Goal: Task Accomplishment & Management: Manage account settings

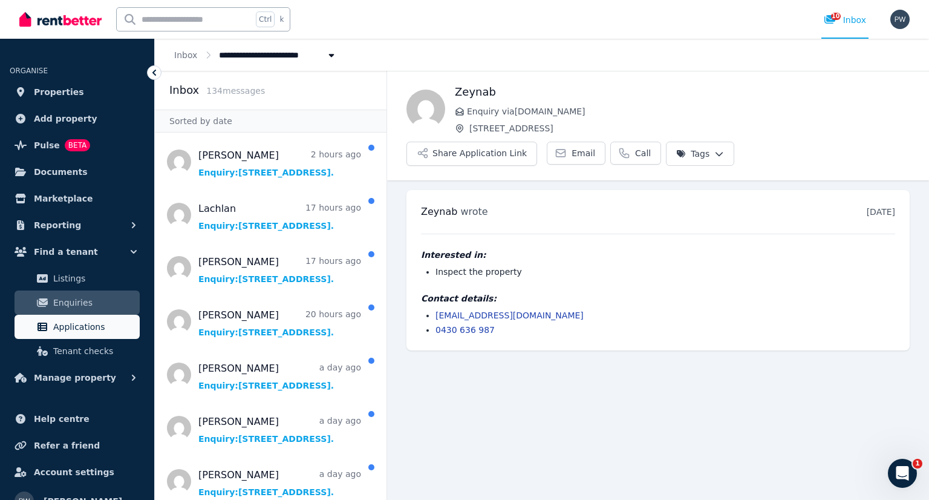
click at [90, 332] on span "Applications" at bounding box center [94, 326] width 82 height 15
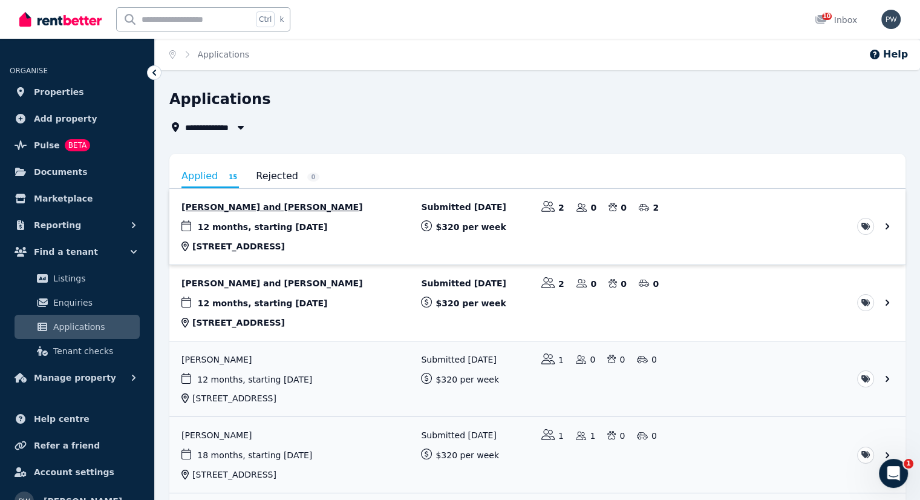
click at [319, 205] on link "View application: JulieAnn Midavaine and Jonathan Midavaine" at bounding box center [537, 227] width 736 height 76
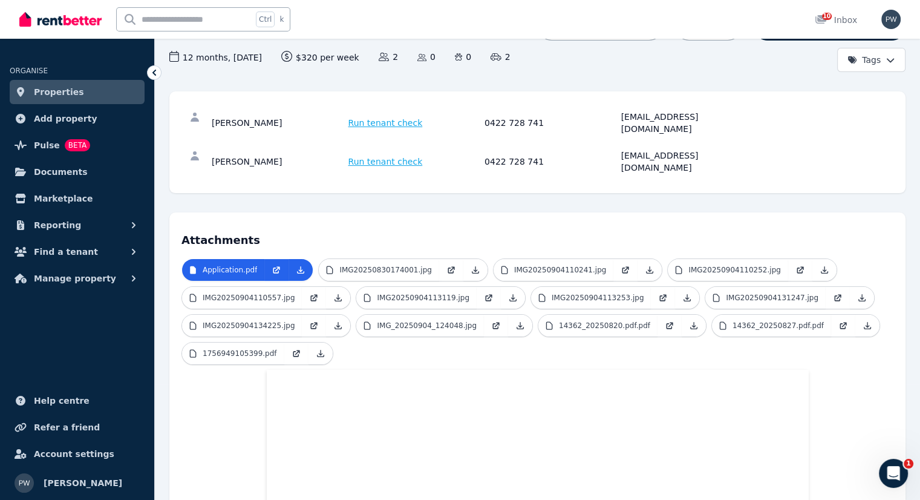
scroll to position [121, 0]
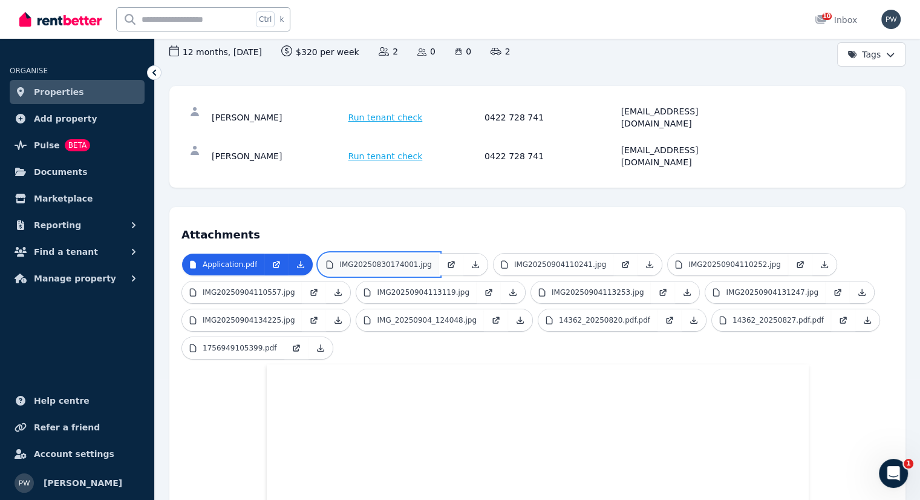
click at [393, 260] on p "IMG20250830174001.jpg" at bounding box center [385, 265] width 92 height 10
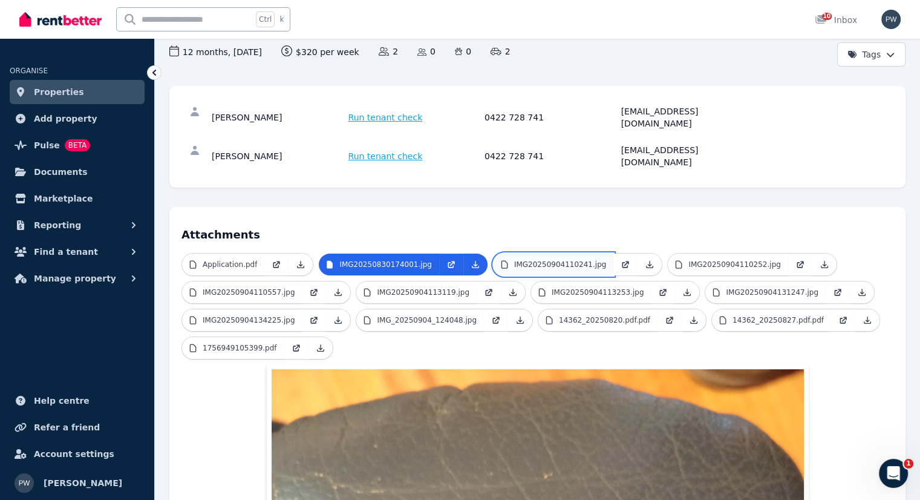
click at [532, 254] on link "IMG20250904110241.jpg" at bounding box center [554, 265] width 120 height 22
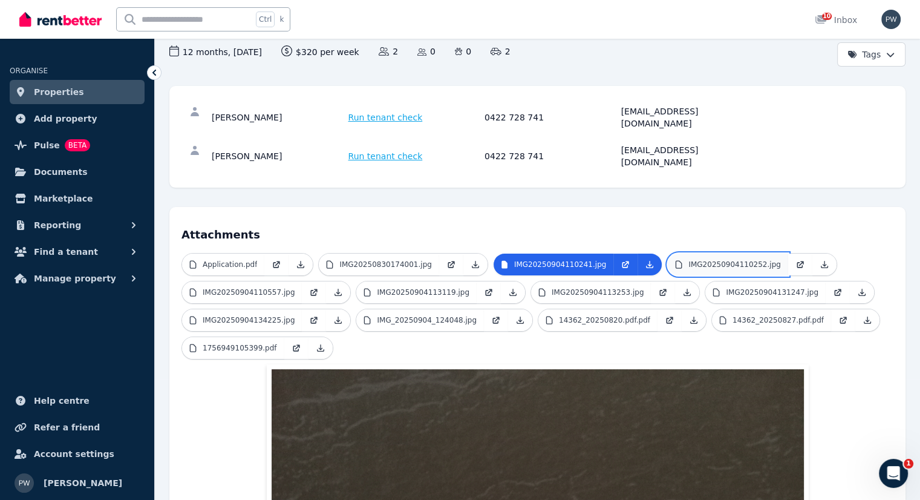
click at [700, 260] on p "IMG20250904110252.jpg" at bounding box center [735, 265] width 92 height 10
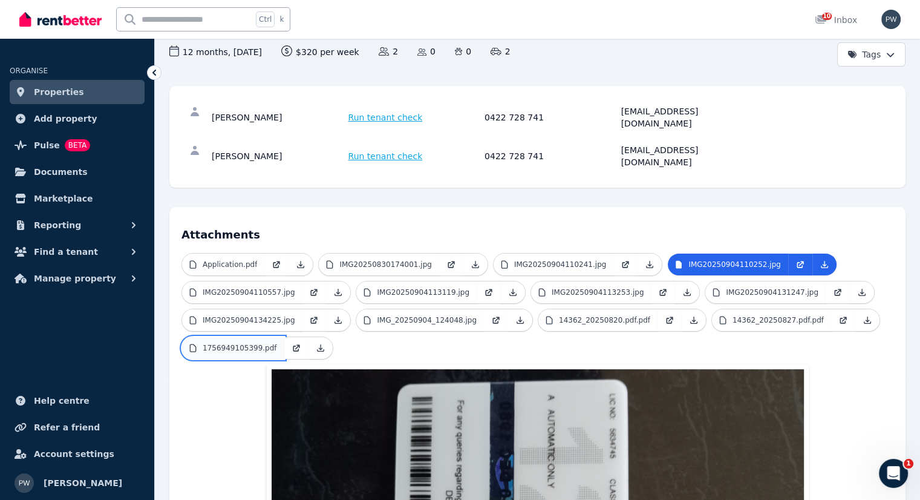
click at [232, 343] on p "1756949105399.pdf" at bounding box center [240, 348] width 74 height 10
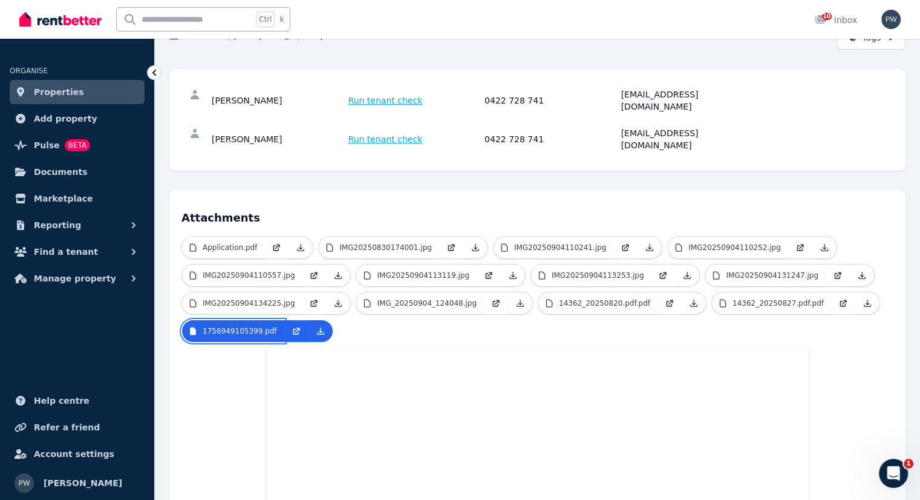
scroll to position [137, 0]
click at [733, 299] on p "14362_20250827.pdf.pdf" at bounding box center [778, 304] width 91 height 10
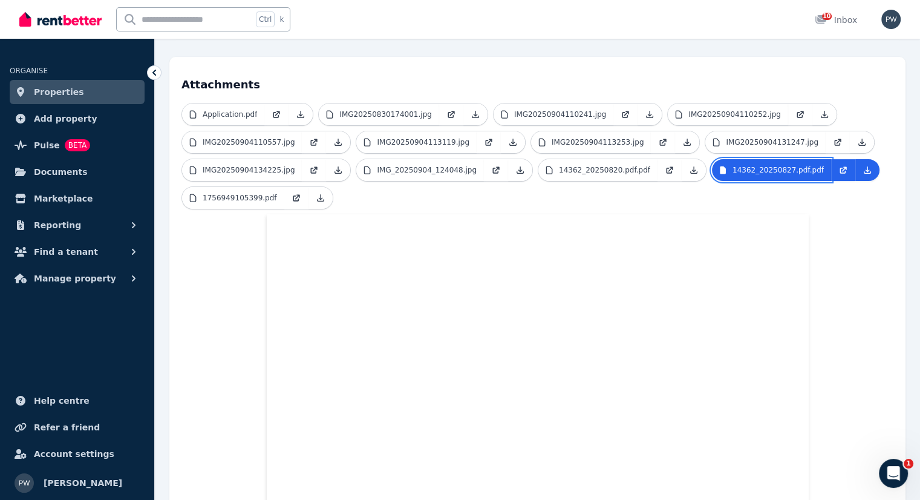
scroll to position [258, 0]
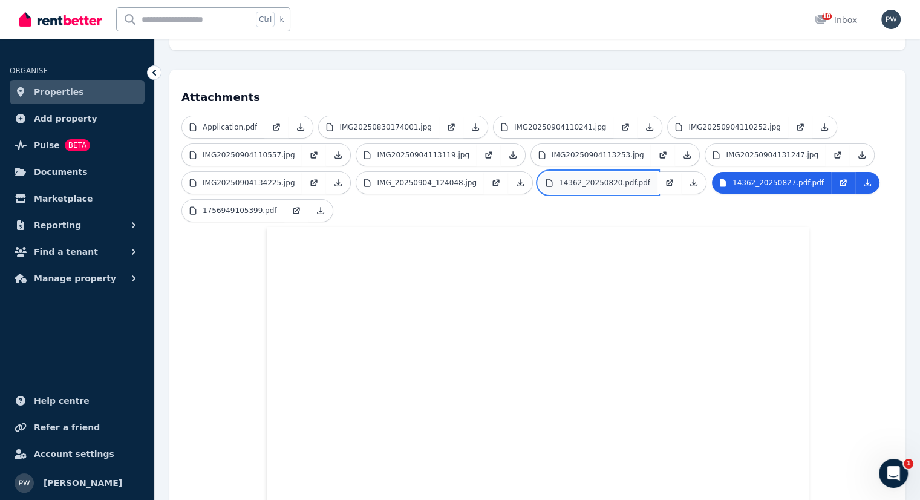
click at [591, 178] on p "14362_20250820.pdf.pdf" at bounding box center [604, 183] width 91 height 10
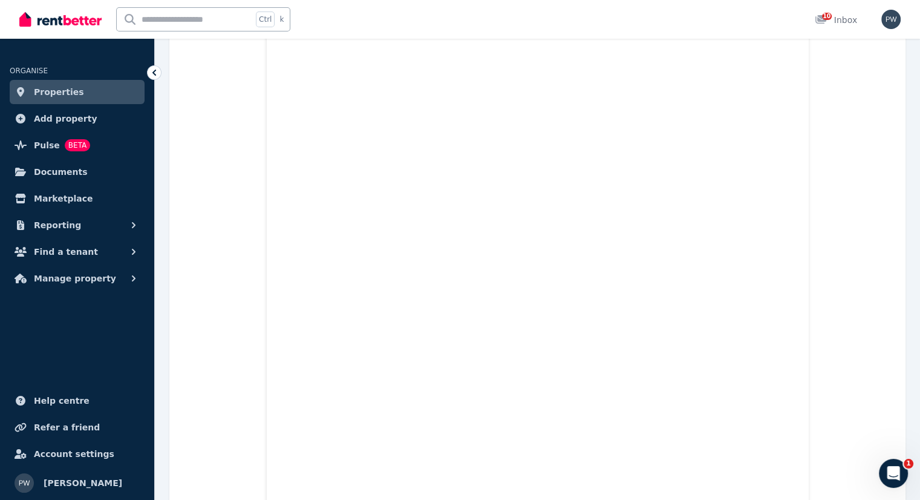
scroll to position [198, 0]
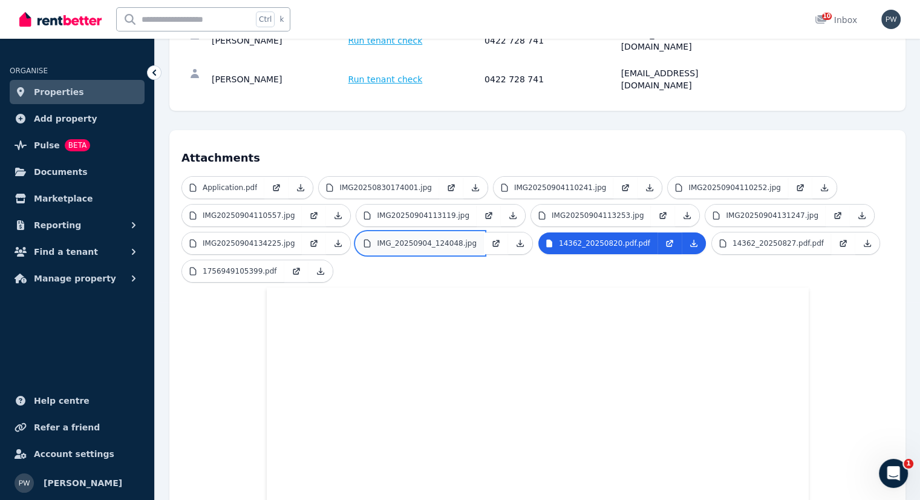
click at [430, 238] on p "IMG_20250904_124048.jpg" at bounding box center [426, 243] width 99 height 10
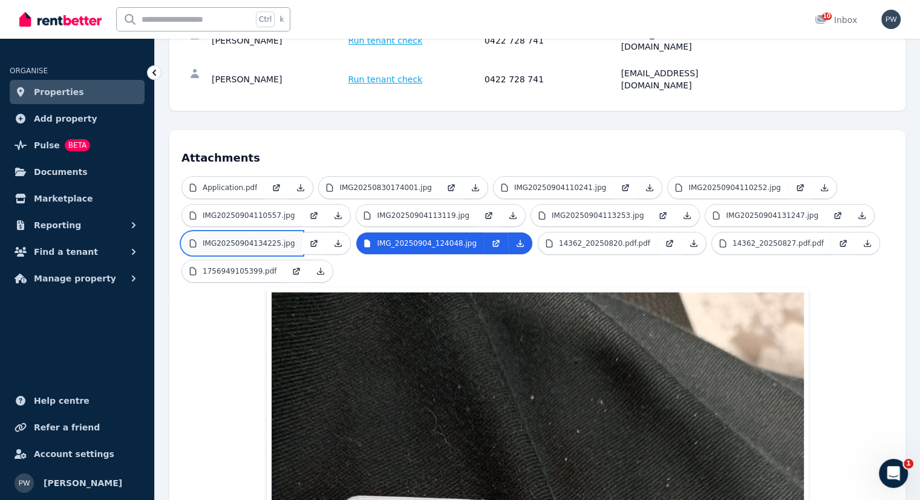
click at [266, 238] on p "IMG20250904134225.jpg" at bounding box center [249, 243] width 92 height 10
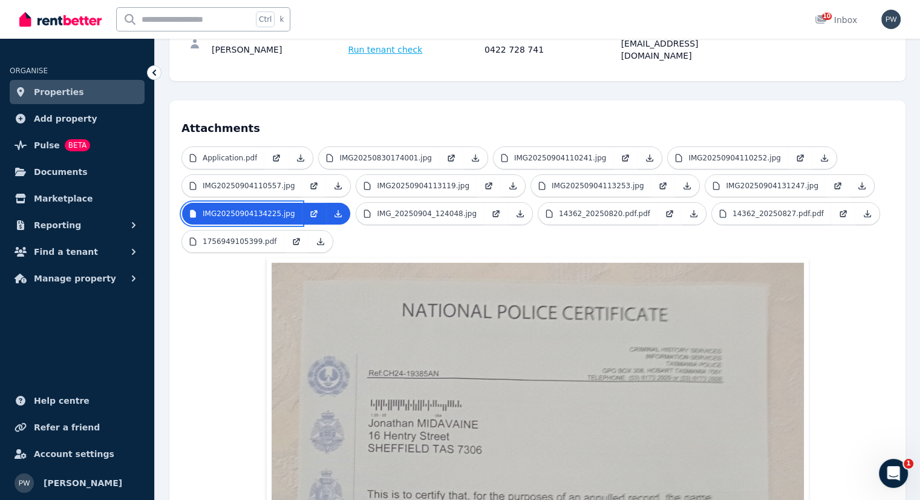
scroll to position [77, 0]
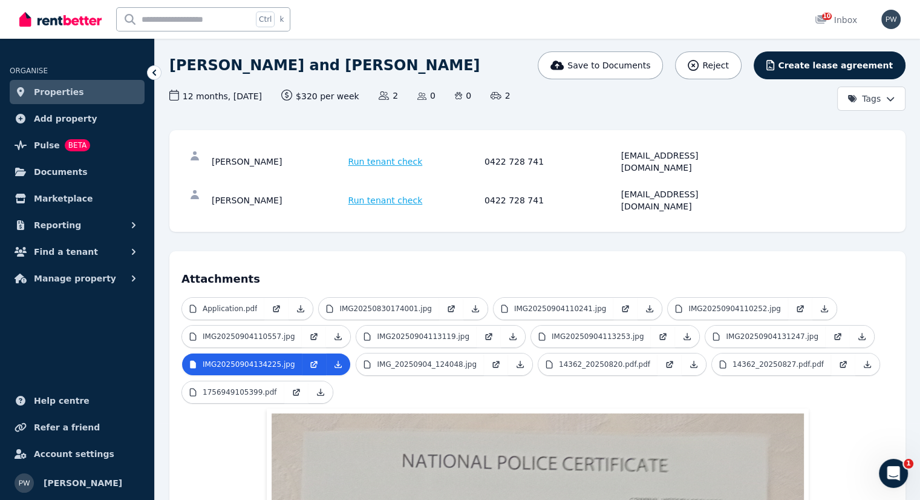
click at [69, 90] on span "Properties" at bounding box center [59, 92] width 50 height 15
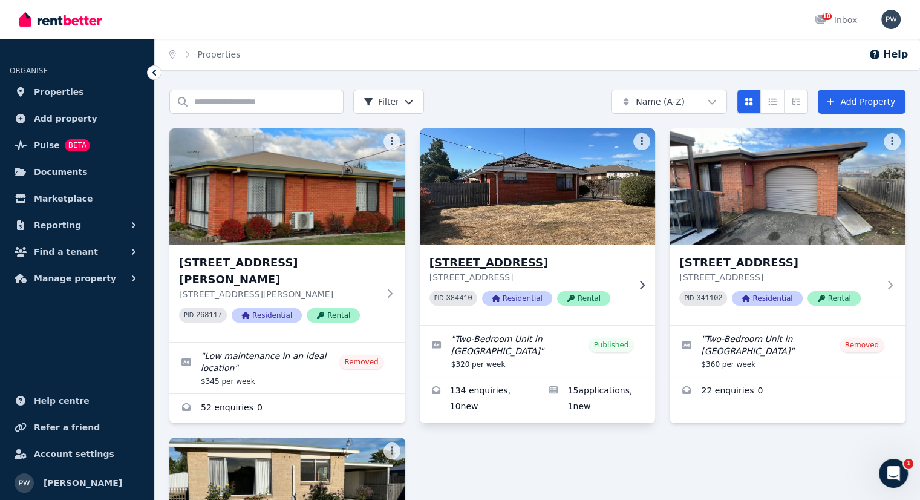
click at [489, 260] on h3 "[STREET_ADDRESS]" at bounding box center [530, 262] width 200 height 17
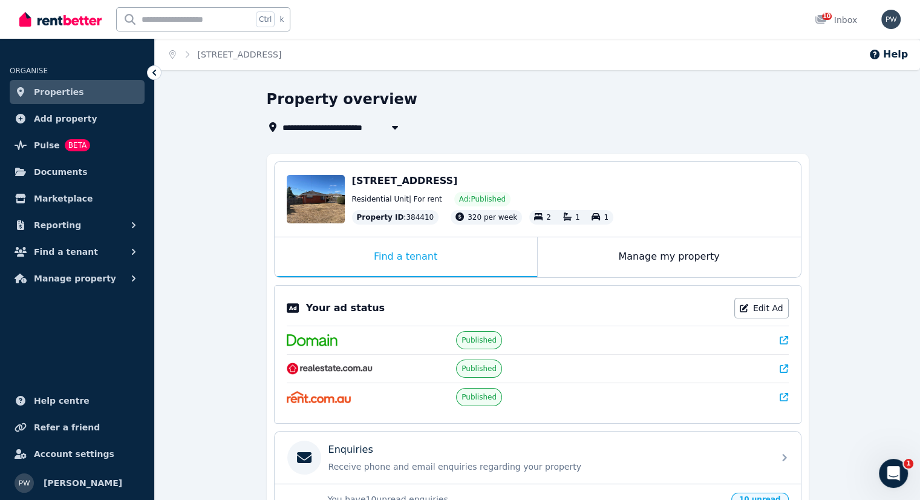
scroll to position [276, 0]
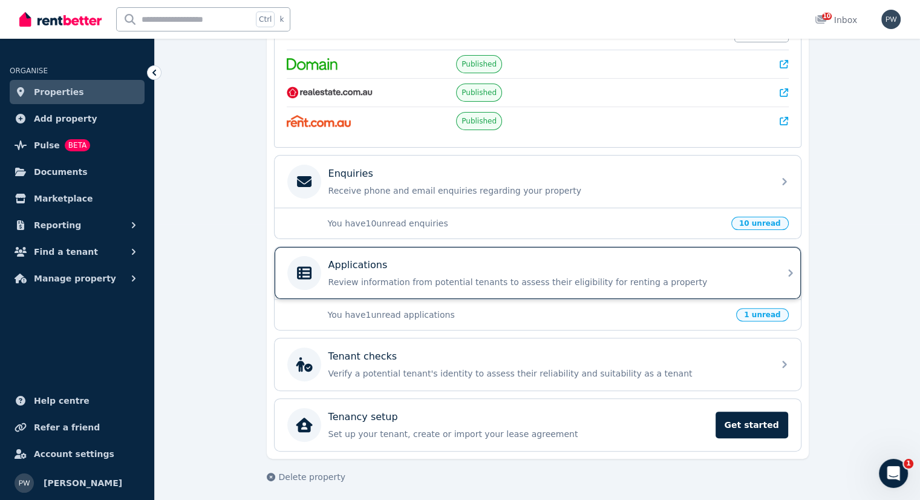
click at [443, 277] on p "Review information from potential tenants to assess their eligibility for renti…" at bounding box center [548, 282] width 438 height 12
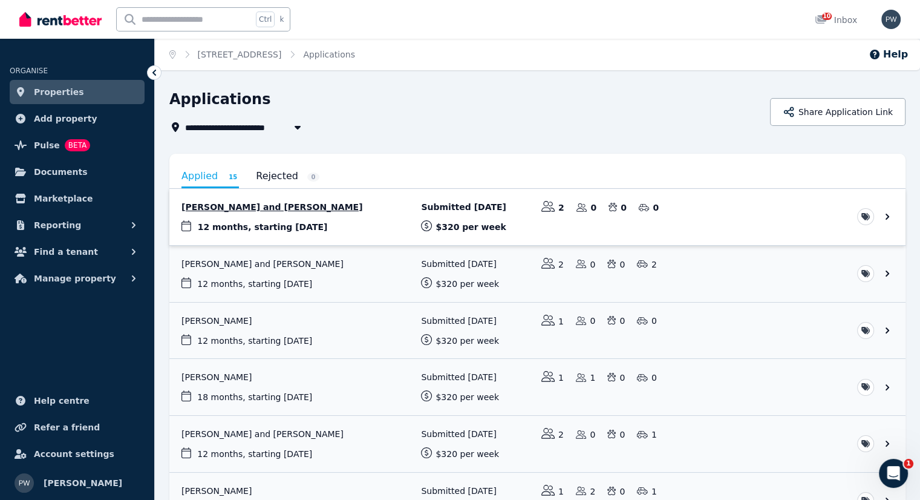
click at [300, 203] on link "View application: Tiarna Hudson and Brocklyn Joyce" at bounding box center [537, 217] width 736 height 56
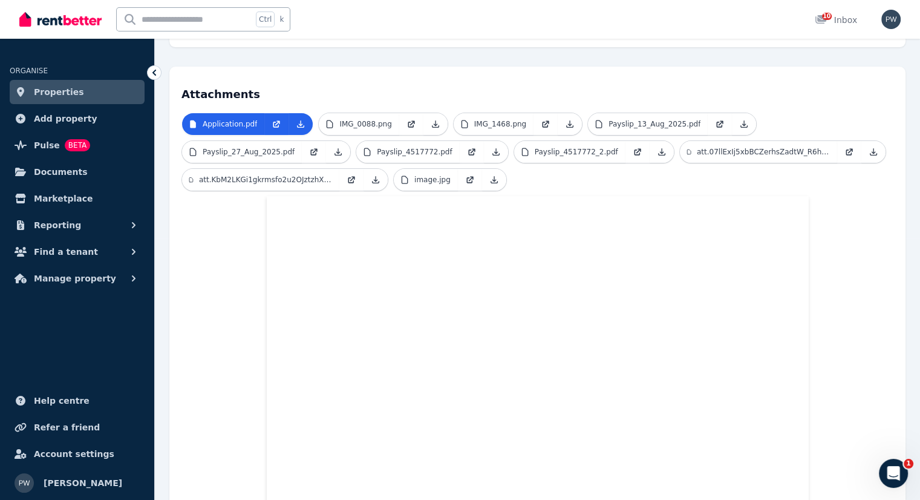
scroll to position [242, 0]
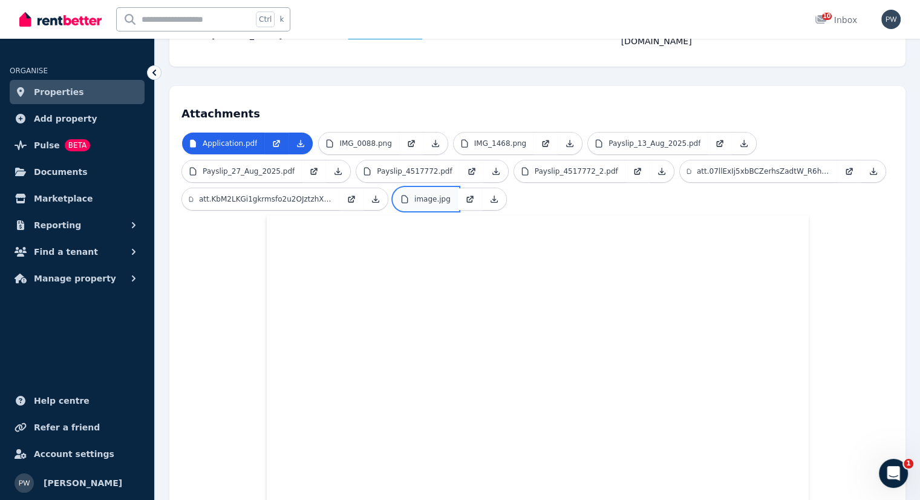
click at [437, 194] on p "image.jpg" at bounding box center [432, 199] width 36 height 10
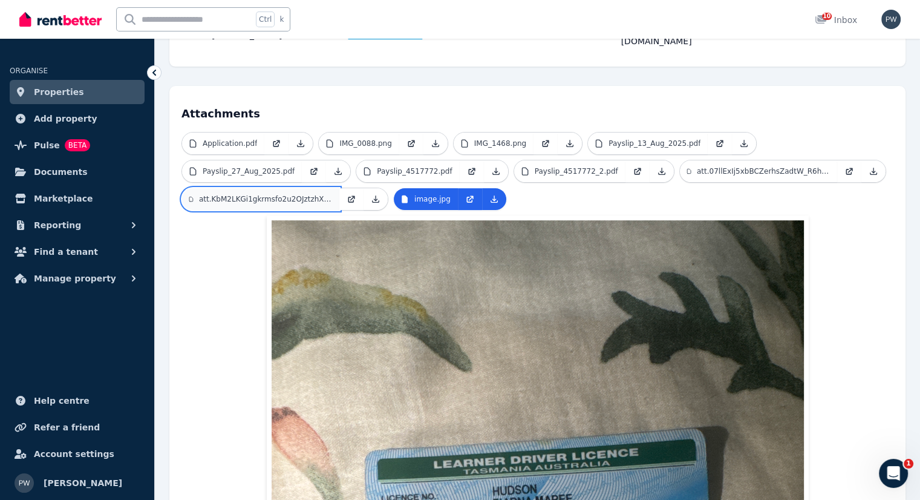
click at [279, 194] on p "att.KbM2LKGi1gkrmsfo2u2OJztzhX6QUEkF9altIDM34uY.jpeg" at bounding box center [265, 199] width 133 height 10
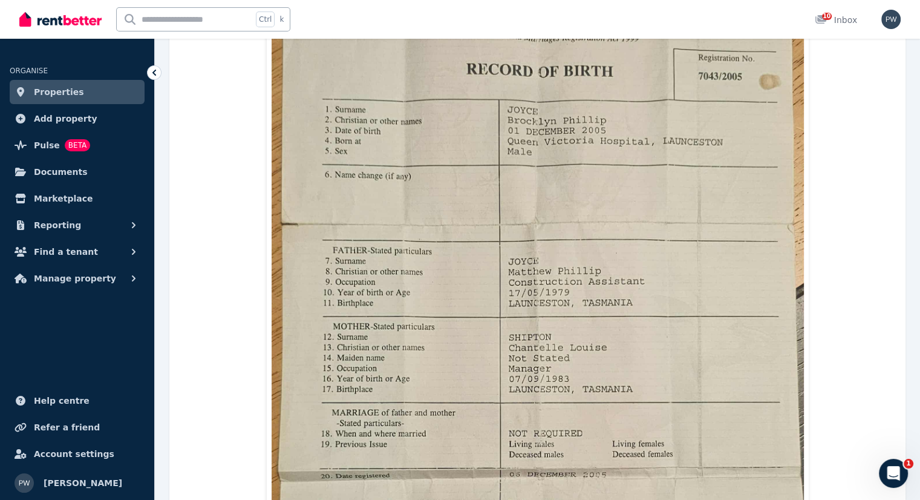
scroll to position [121, 0]
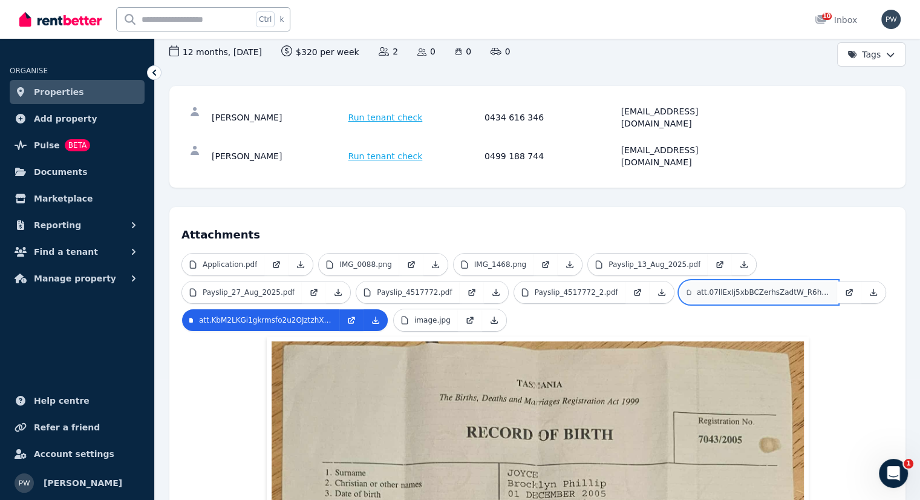
click at [719, 287] on p "att.07llExIj5xbBCZerhsZadtW_R6hlJ9wS6A3Mzidid1A.jpeg" at bounding box center [763, 292] width 133 height 10
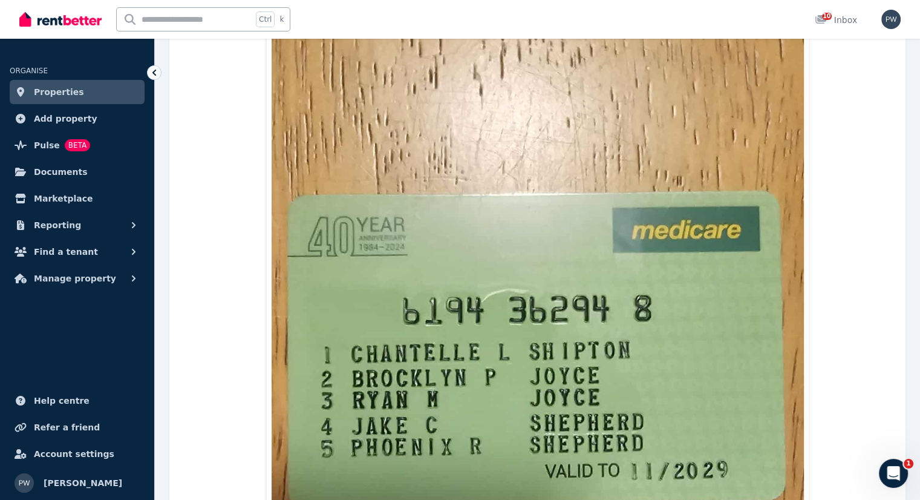
scroll to position [666, 0]
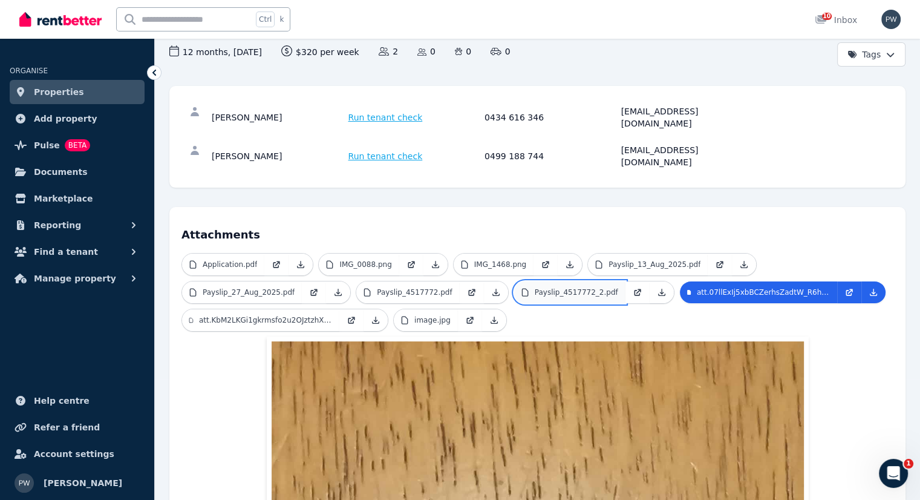
click at [559, 287] on p "Payslip_4517772_2.pdf" at bounding box center [577, 292] width 84 height 10
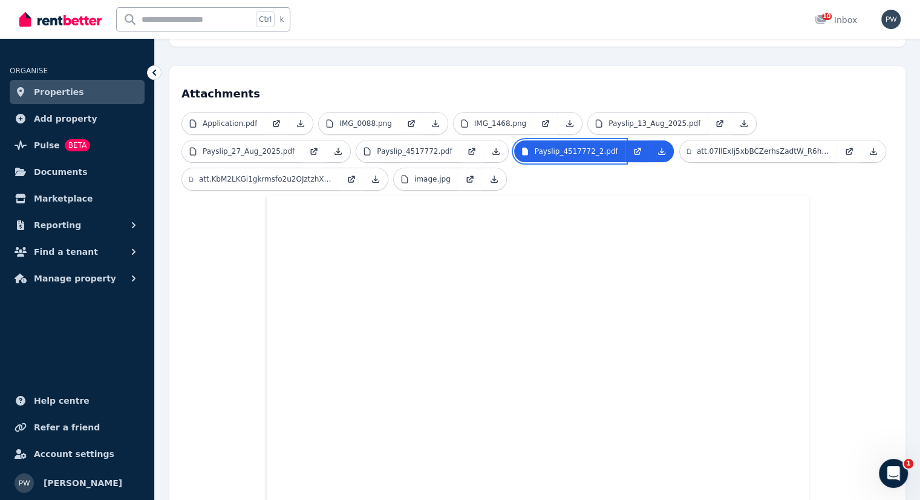
scroll to position [242, 0]
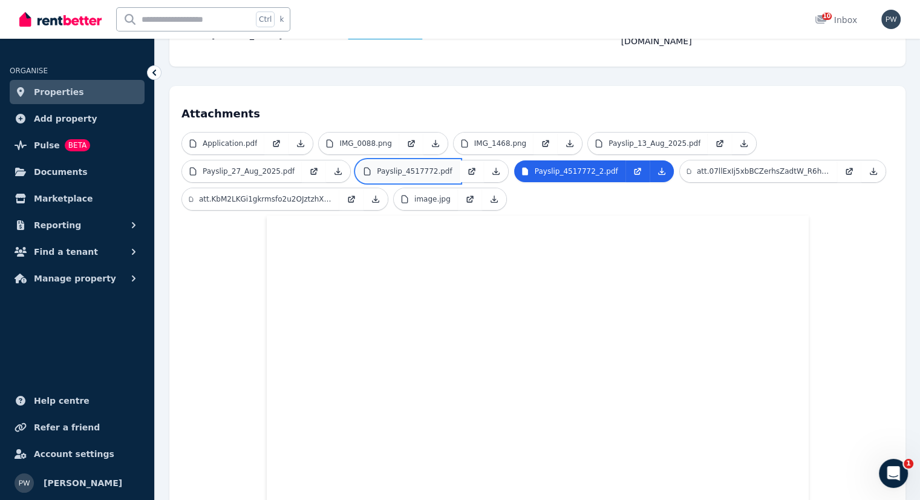
click at [402, 166] on p "Payslip_4517772.pdf" at bounding box center [414, 171] width 75 height 10
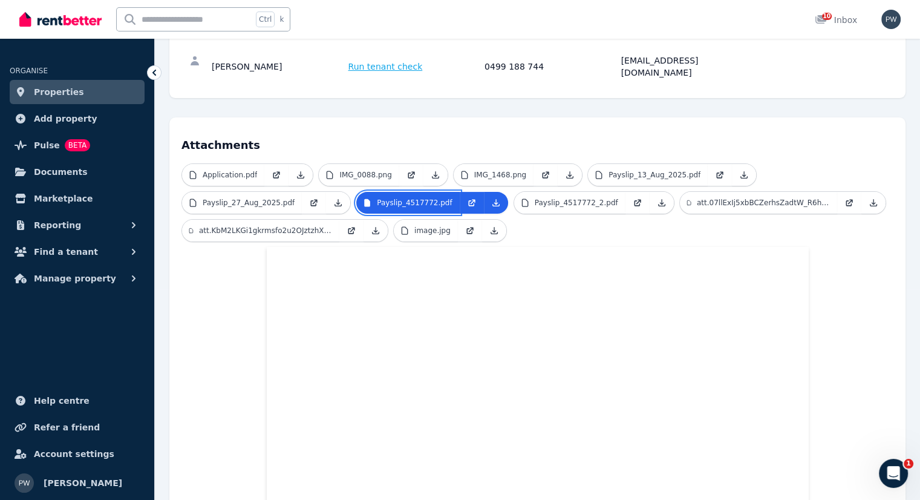
scroll to position [70, 0]
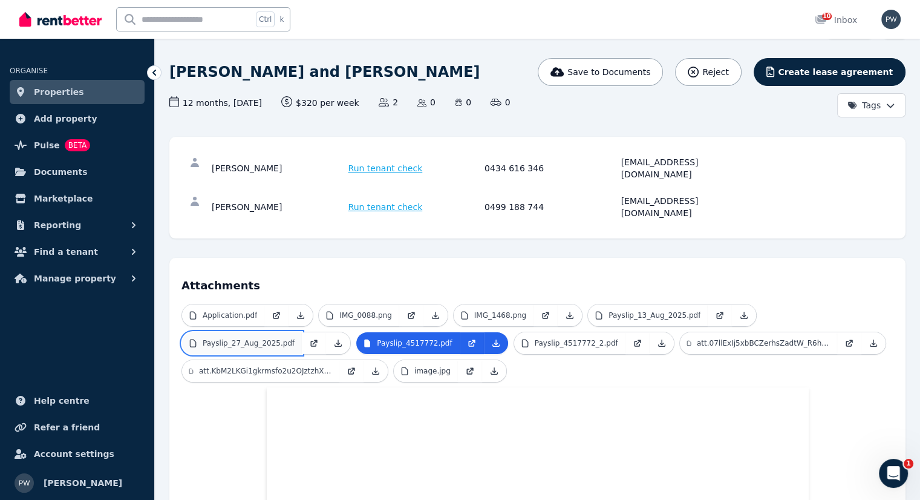
click at [276, 338] on p "Payslip_27_Aug_2025.pdf" at bounding box center [249, 343] width 92 height 10
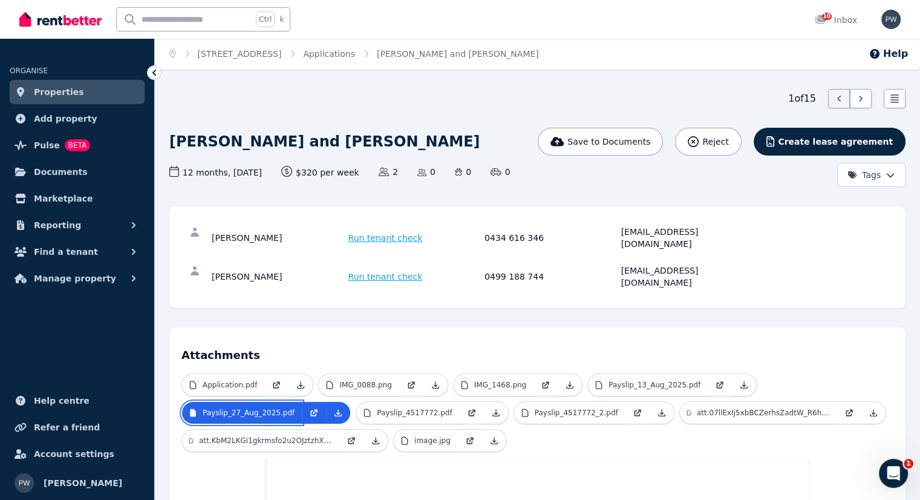
scroll to position [0, 0]
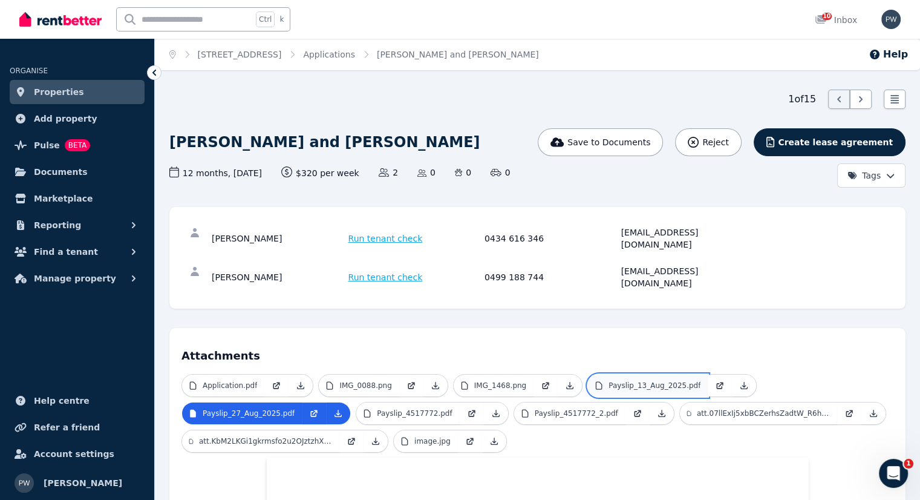
click at [629, 381] on p "Payslip_13_Aug_2025.pdf" at bounding box center [655, 386] width 92 height 10
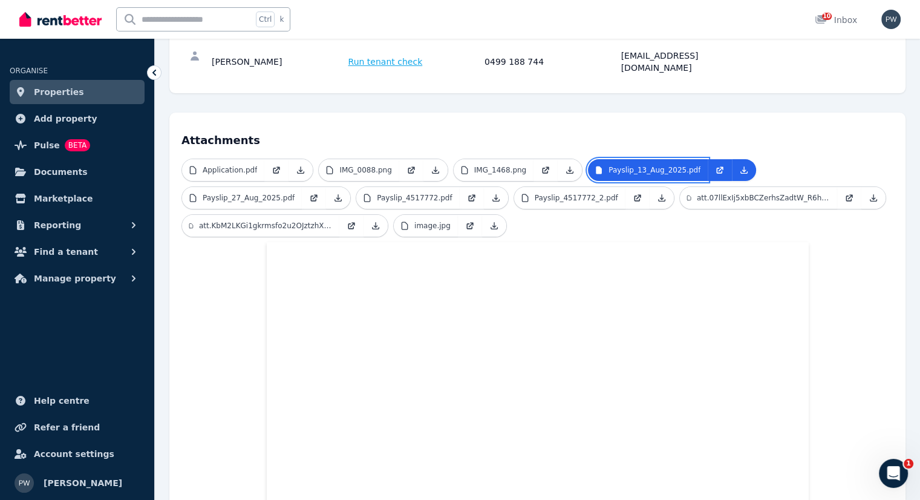
scroll to position [68, 0]
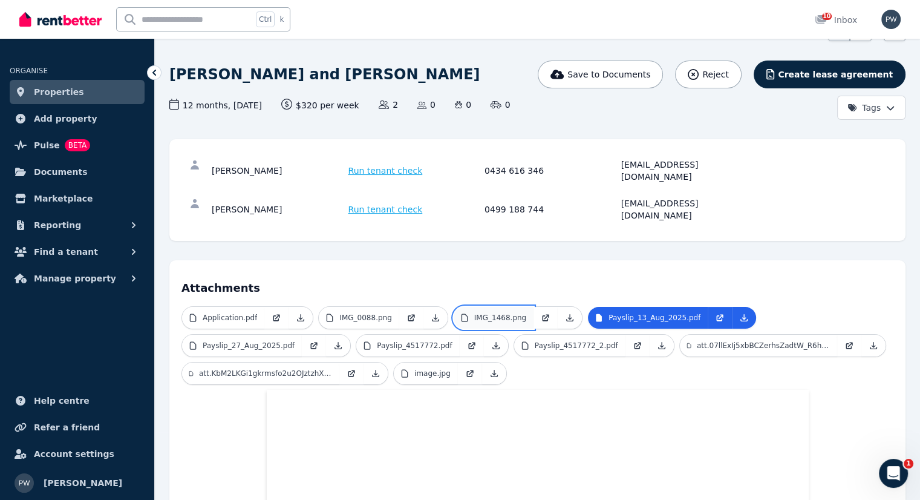
click at [485, 313] on p "IMG_1468.png" at bounding box center [500, 318] width 52 height 10
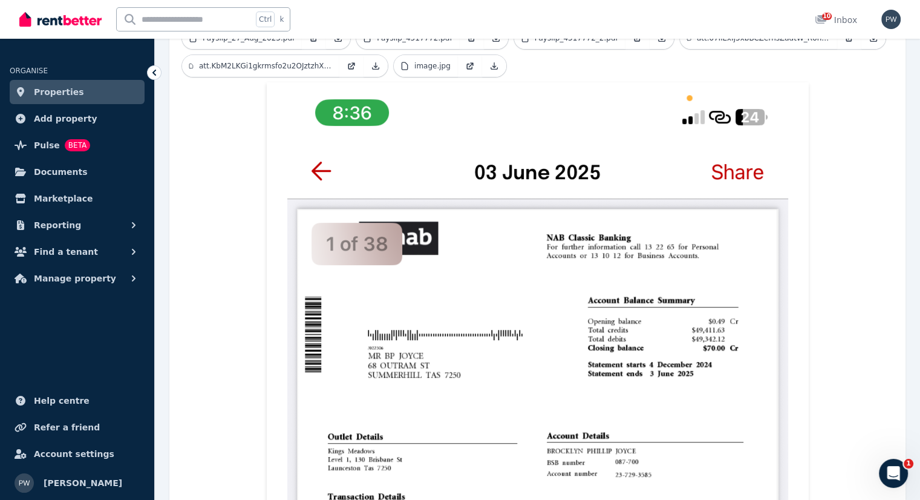
scroll to position [73, 0]
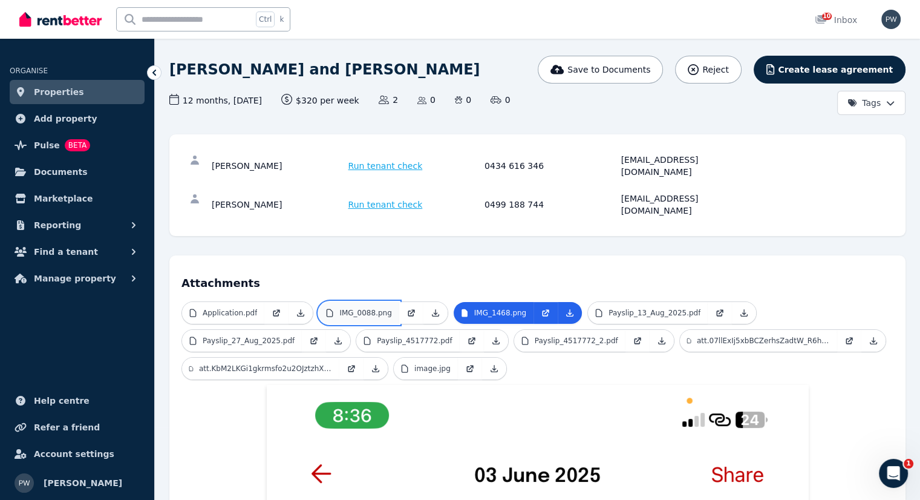
click at [387, 302] on link "IMG_0088.png" at bounding box center [359, 313] width 80 height 22
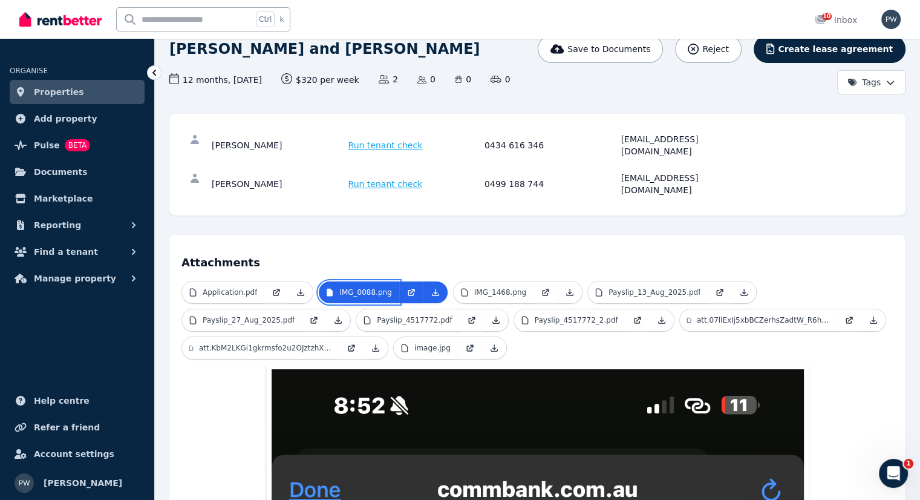
scroll to position [0, 0]
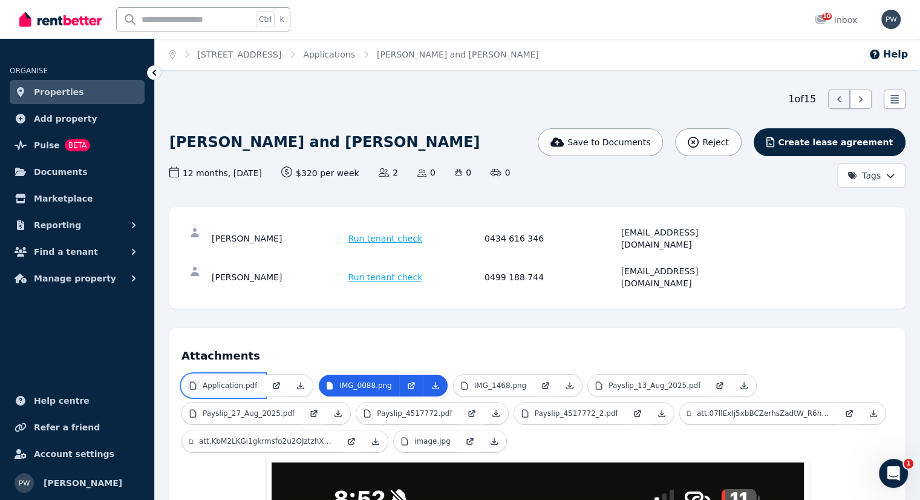
click at [220, 381] on p "Application.pdf" at bounding box center [230, 386] width 54 height 10
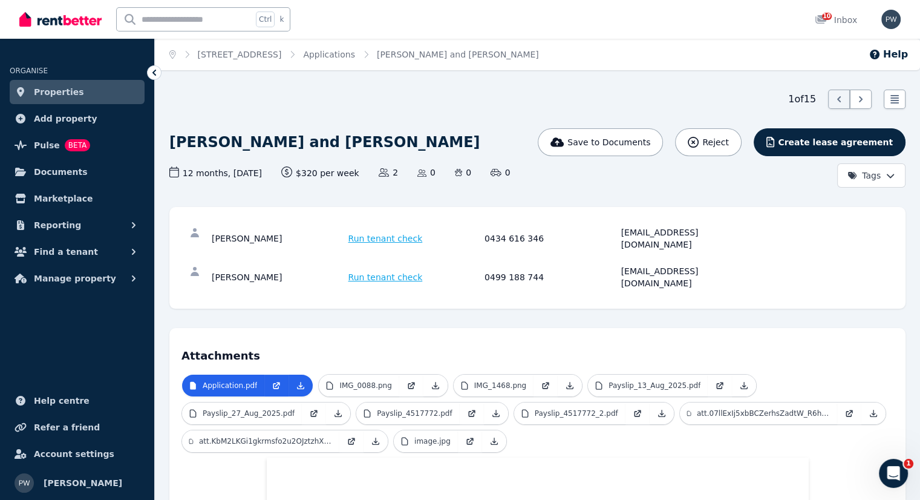
click at [49, 88] on span "Properties" at bounding box center [59, 92] width 50 height 15
